Goal: Task Accomplishment & Management: Manage account settings

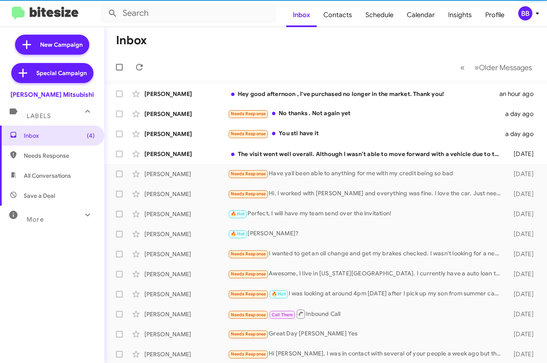
click at [526, 15] on div "BB" at bounding box center [525, 13] width 14 height 14
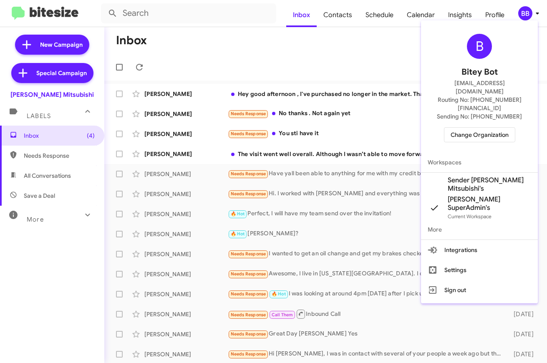
click at [464, 128] on span "Change Organization" at bounding box center [479, 135] width 58 height 14
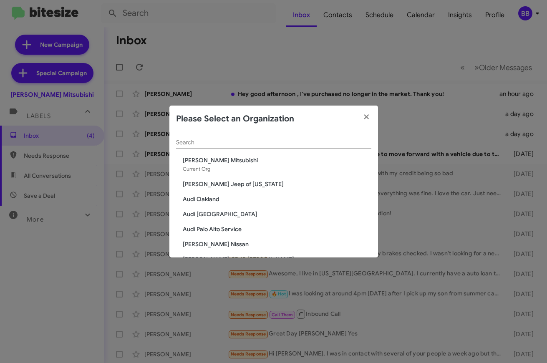
click at [235, 139] on input "Search" at bounding box center [273, 142] width 195 height 7
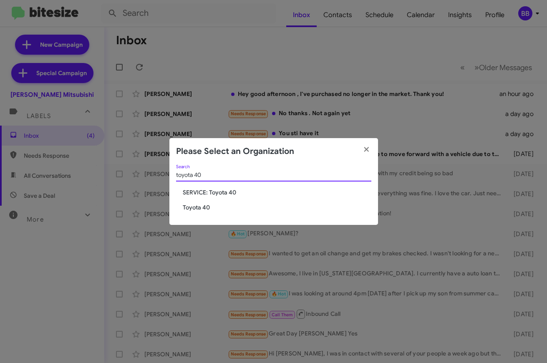
type input "toyota 40"
click at [200, 205] on span "Toyota 40" at bounding box center [277, 207] width 188 height 8
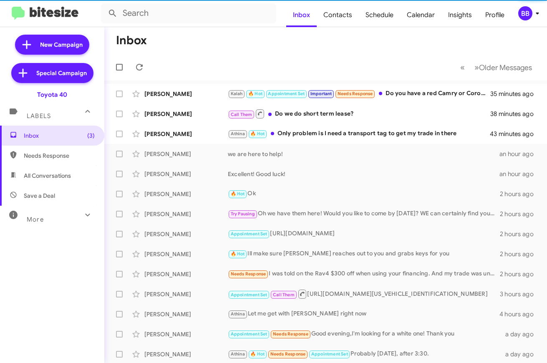
click at [65, 215] on div "More" at bounding box center [44, 215] width 74 height 15
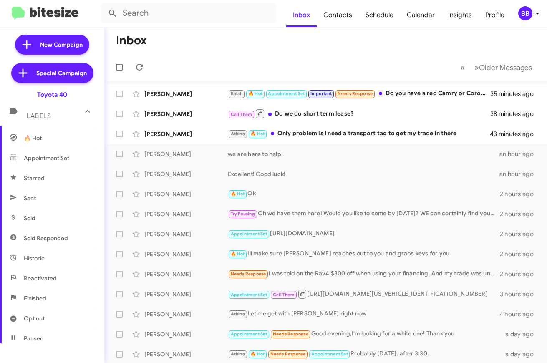
scroll to position [172, 0]
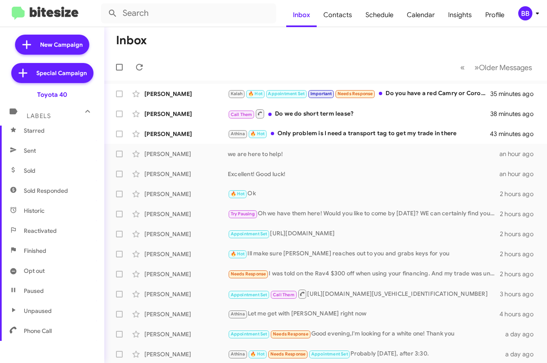
click at [53, 188] on span "Sold Responded" at bounding box center [46, 190] width 44 height 8
type input "in:sold-verified"
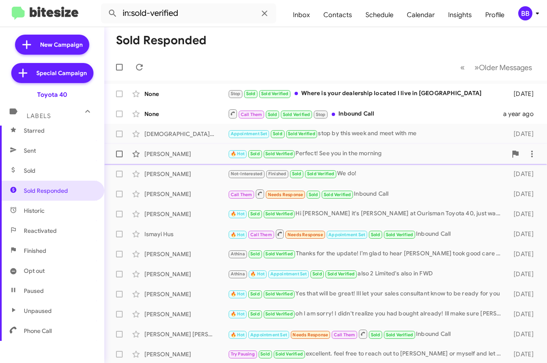
click at [216, 157] on div "Joshua Chig" at bounding box center [185, 154] width 83 height 8
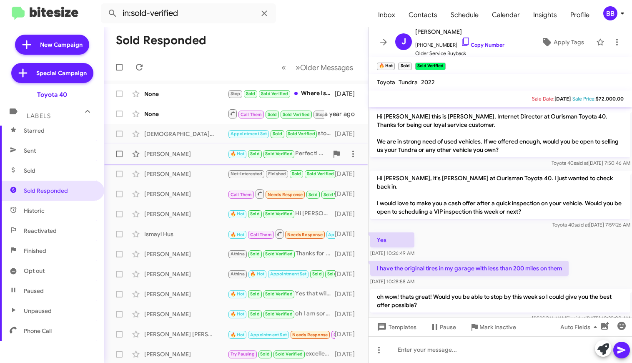
click at [205, 157] on div "Joshua Chig" at bounding box center [185, 154] width 83 height 8
click at [199, 125] on span "Christian Brandenburg Appointment Set Sold Sold Verified stop by this week and …" at bounding box center [236, 134] width 264 height 20
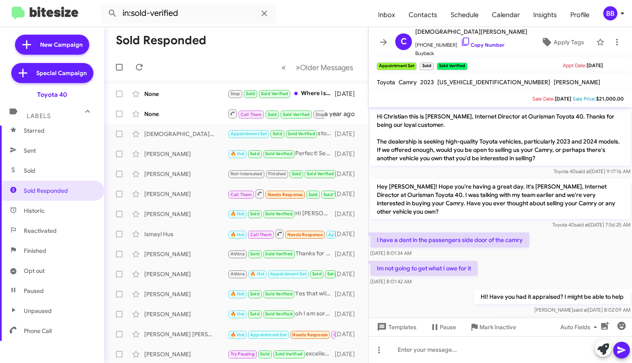
click at [445, 201] on p "Hey Christian! Hope you're having a great day. It's Morgan Anderson, Internet D…" at bounding box center [500, 199] width 260 height 40
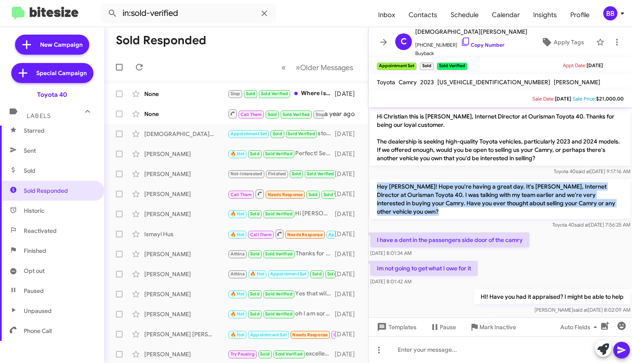
click at [434, 195] on p "Hey Christian! Hope you're having a great day. It's Morgan Anderson, Internet D…" at bounding box center [500, 199] width 260 height 40
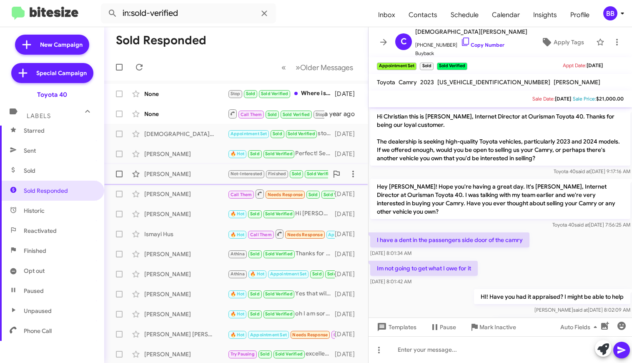
click at [206, 177] on div "Colleen Garrett" at bounding box center [185, 174] width 83 height 8
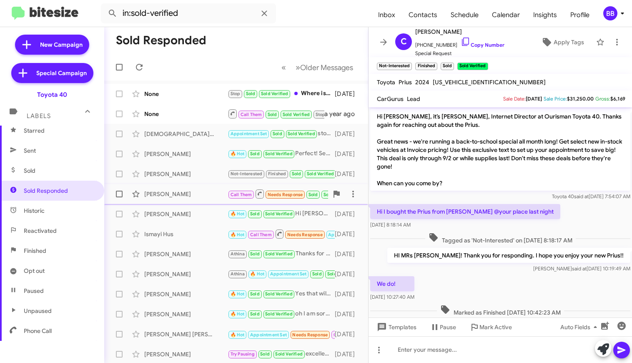
click at [188, 190] on div "Divya Ramasamy" at bounding box center [185, 194] width 83 height 8
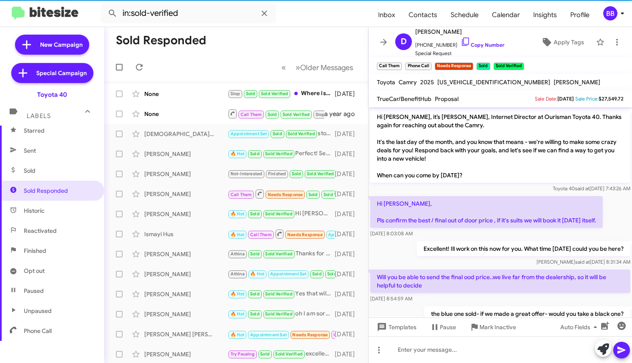
scroll to position [216, 0]
